Goal: Task Accomplishment & Management: Manage account settings

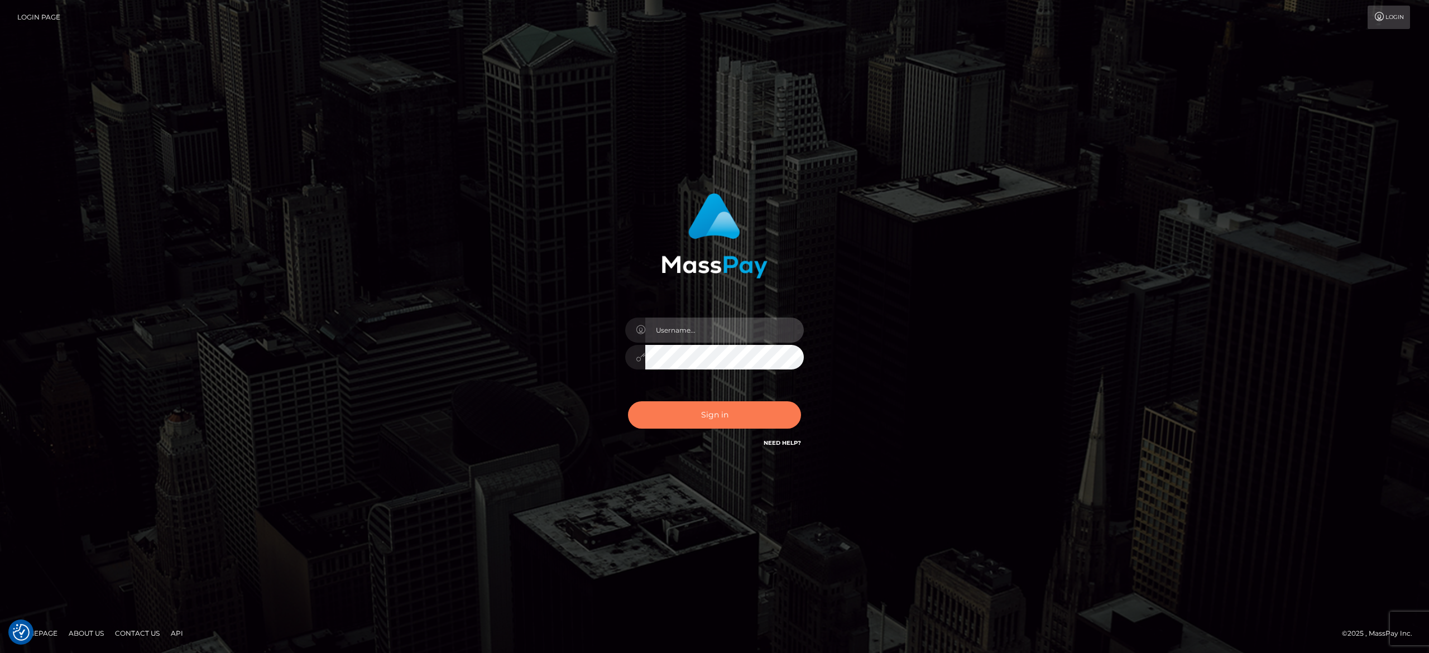
type input "[PERSON_NAME].[PERSON_NAME]"
click at [720, 410] on button "Sign in" at bounding box center [714, 414] width 173 height 27
type input "alexandra.barbu"
click at [670, 421] on button "Sign in" at bounding box center [714, 414] width 173 height 27
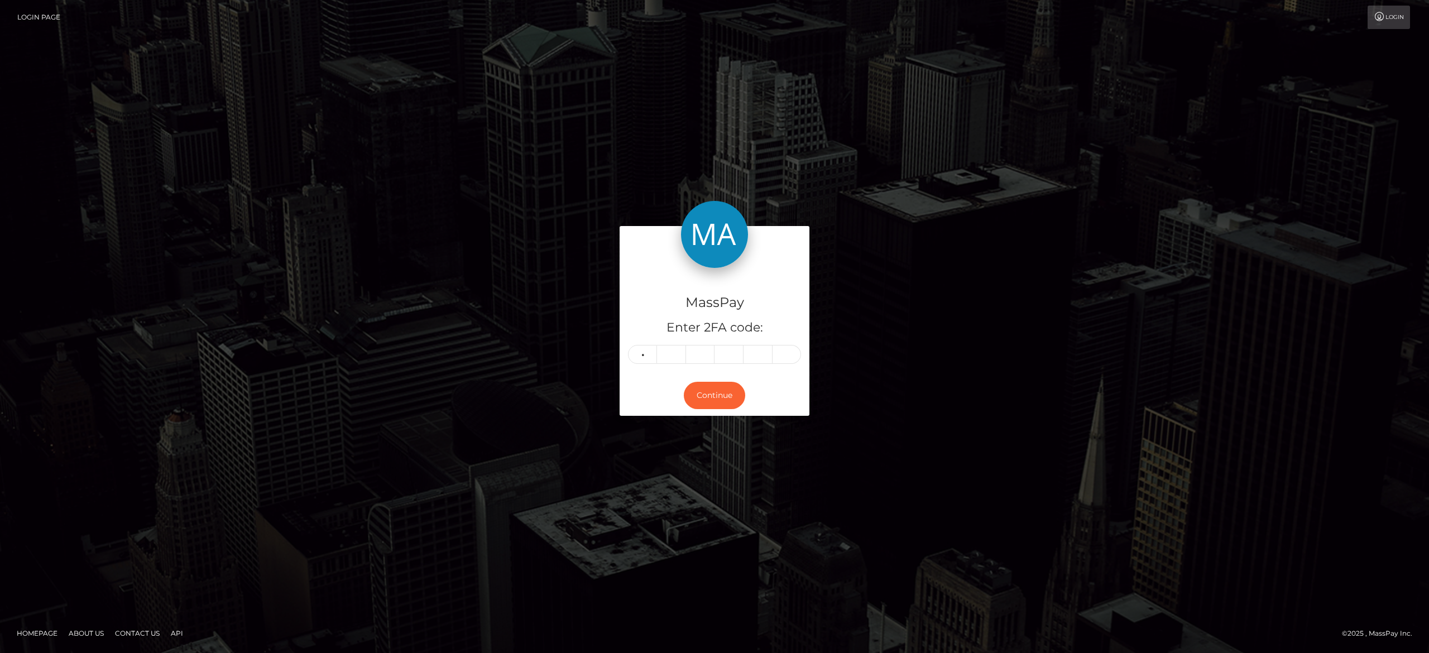
type input "8"
type input "3"
type input "5"
type input "1"
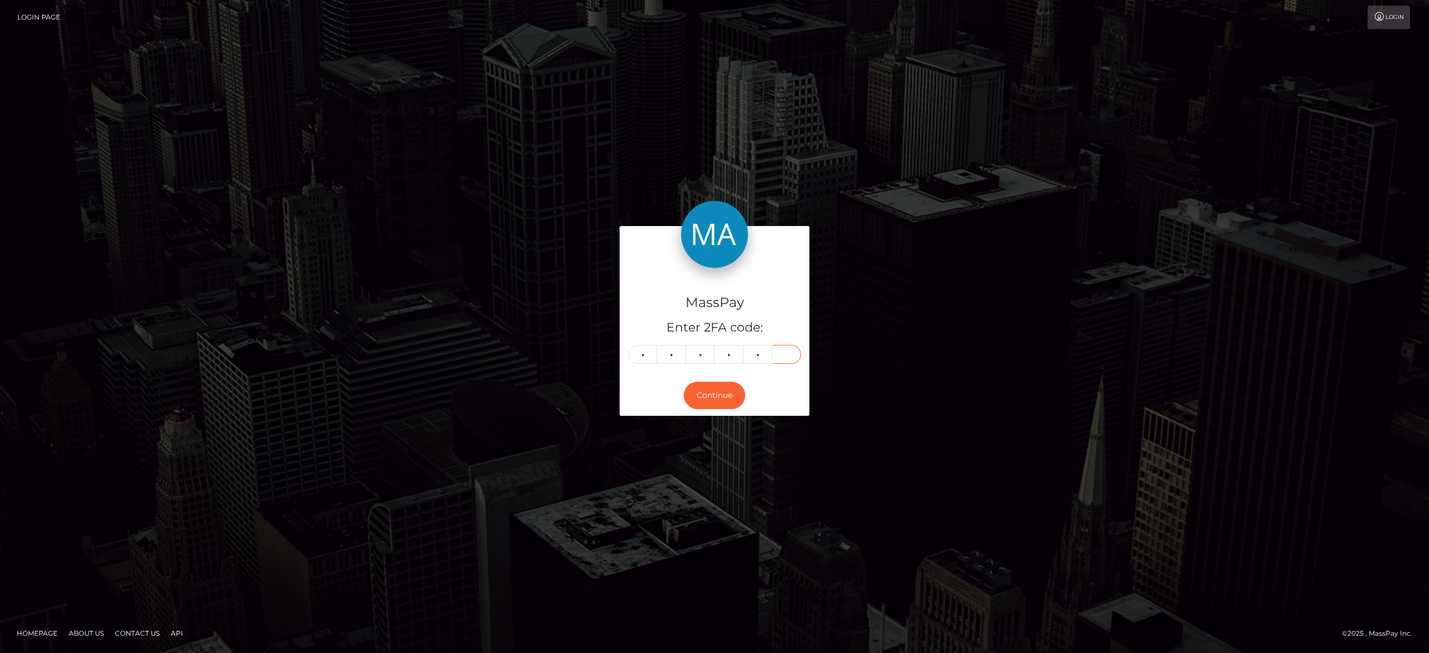
type input "8"
